Goal: Transaction & Acquisition: Purchase product/service

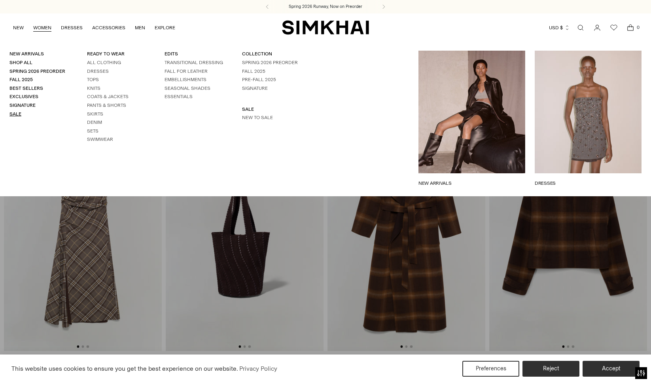
click at [19, 114] on link "Sale" at bounding box center [15, 114] width 12 height 6
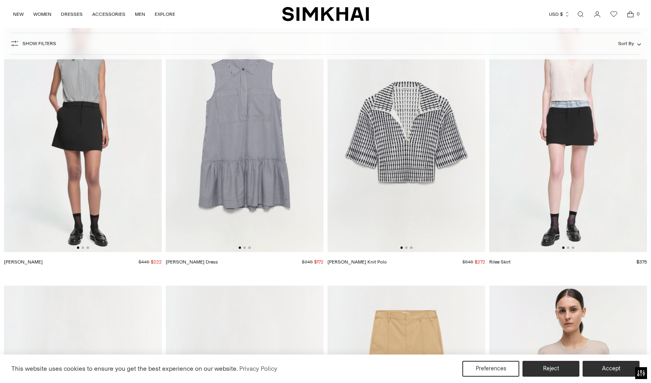
scroll to position [2979, 0]
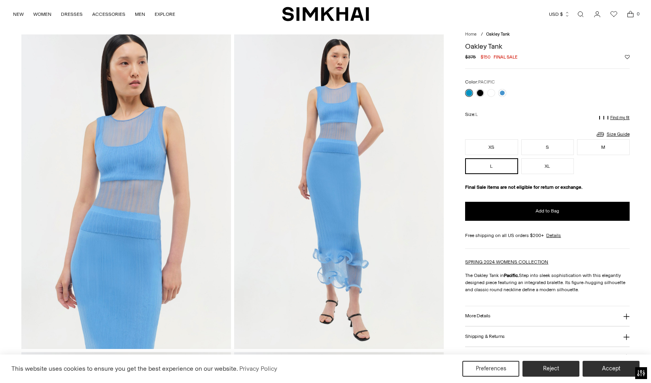
click at [471, 93] on link at bounding box center [469, 93] width 8 height 8
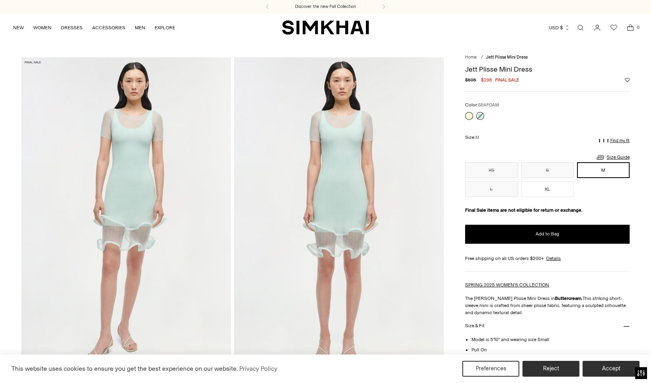
click at [480, 116] on link at bounding box center [480, 116] width 8 height 8
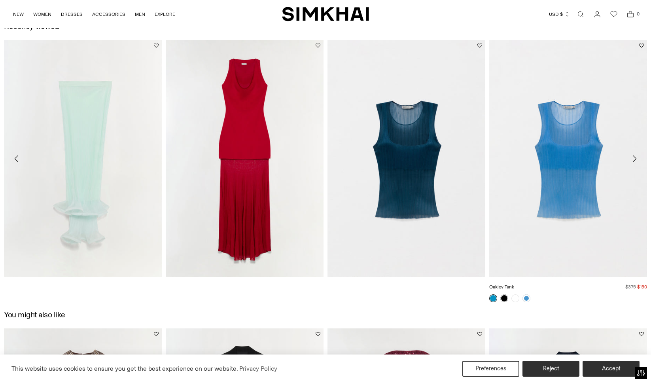
scroll to position [1015, 0]
click at [514, 284] on link "Oakley Tank" at bounding box center [501, 287] width 25 height 6
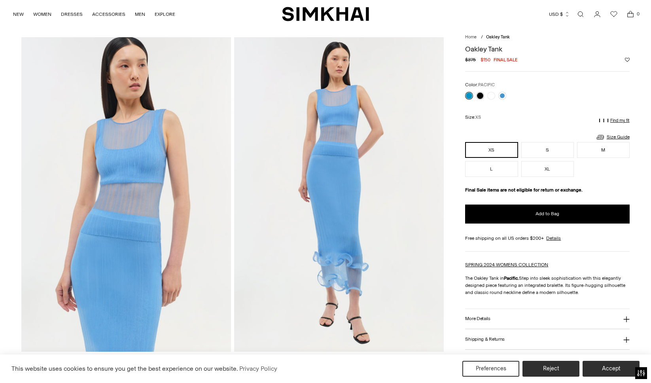
click at [471, 96] on link at bounding box center [469, 96] width 8 height 8
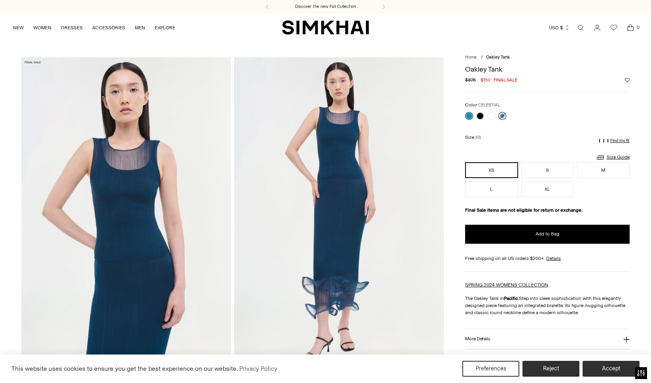
click at [503, 116] on link at bounding box center [502, 116] width 8 height 8
